Goal: Information Seeking & Learning: Find specific fact

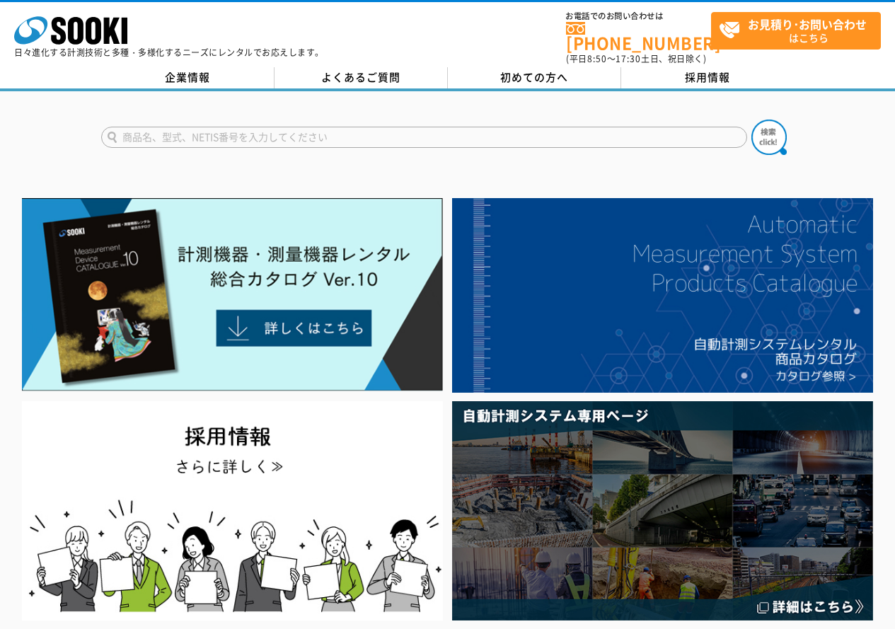
click at [224, 129] on input "text" at bounding box center [424, 137] width 646 height 21
type input "S252"
click at [752, 120] on button at bounding box center [769, 137] width 35 height 35
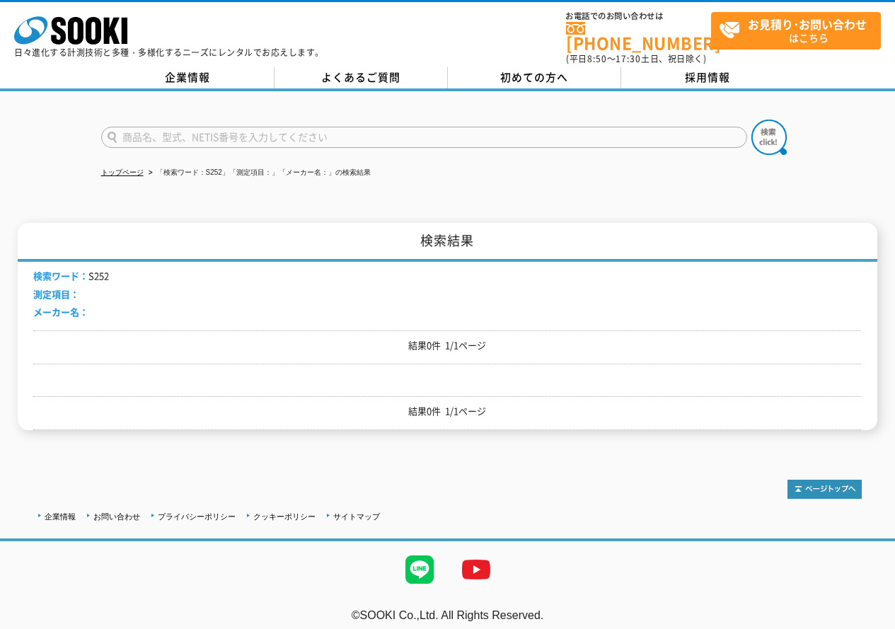
click at [200, 134] on input "text" at bounding box center [424, 137] width 646 height 21
type input "ｓ"
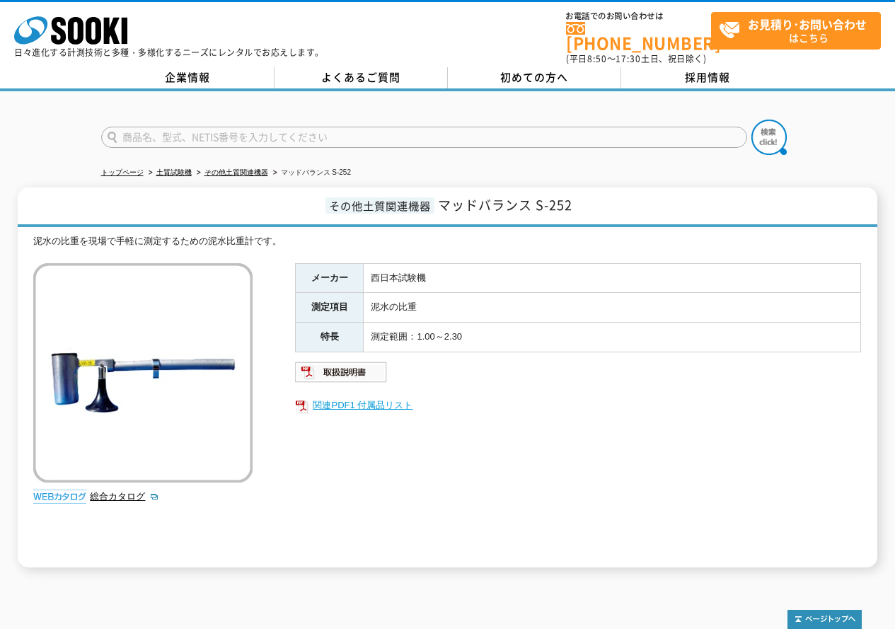
click at [360, 401] on link "関連PDF1 付属品リスト" at bounding box center [578, 405] width 566 height 18
